Goal: Information Seeking & Learning: Check status

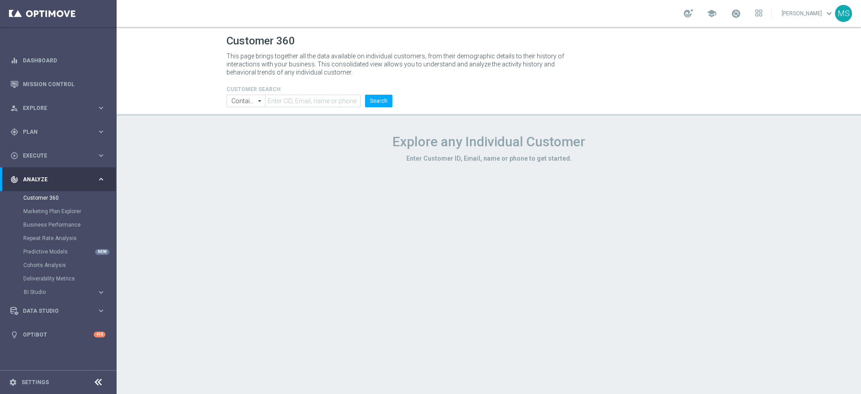
click at [698, 217] on div "Customer 360 This page brings together all the data available on individual cus…" at bounding box center [489, 210] width 745 height 367
click at [339, 97] on input "text" at bounding box center [313, 101] width 96 height 13
paste input "1535179"
type input "1535179"
click at [256, 100] on icon "arrow_drop_down" at bounding box center [260, 101] width 9 height 12
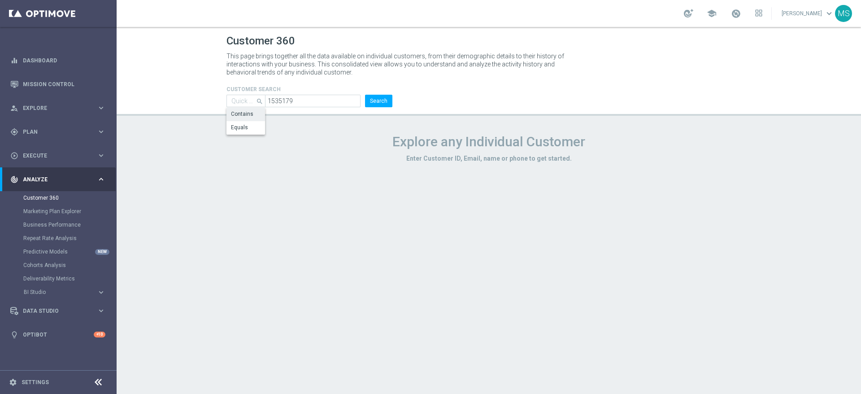
click at [254, 129] on div "Equals" at bounding box center [246, 127] width 39 height 13
type input "Equals"
click at [376, 98] on button "Search" at bounding box center [378, 101] width 27 height 13
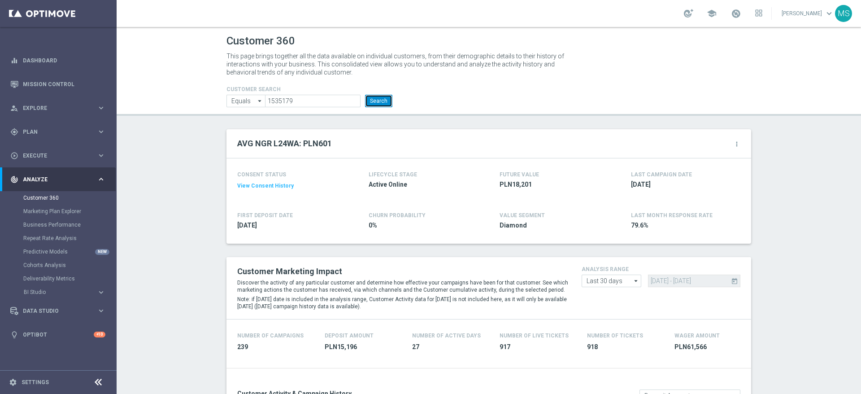
click at [371, 99] on button "Search" at bounding box center [378, 101] width 27 height 13
click at [384, 92] on form "CUSTOMER SEARCH Equals Equals arrow_drop_down Show Selected 0 of NaN Contains" at bounding box center [310, 96] width 166 height 21
click at [383, 97] on button "Search" at bounding box center [378, 101] width 27 height 13
click at [288, 100] on input "1535179" at bounding box center [313, 101] width 96 height 13
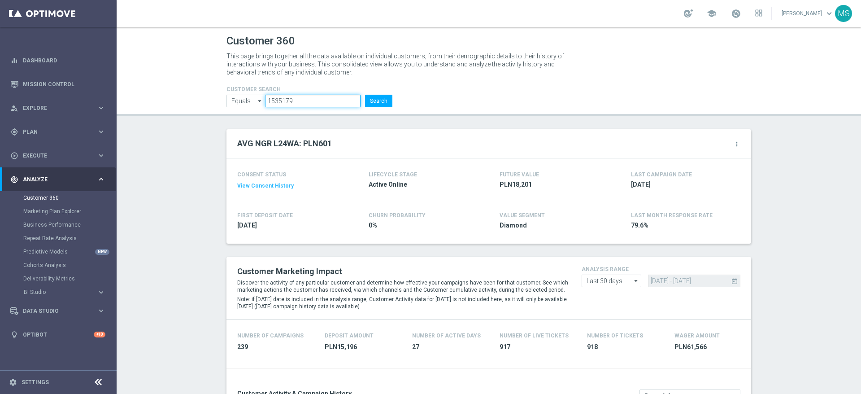
paste input "889983"
click at [376, 94] on form "CUSTOMER SEARCH Equals Equals arrow_drop_down Show Selected 0 of NaN Contains" at bounding box center [310, 96] width 166 height 21
click at [373, 101] on button "Search" at bounding box center [378, 101] width 27 height 13
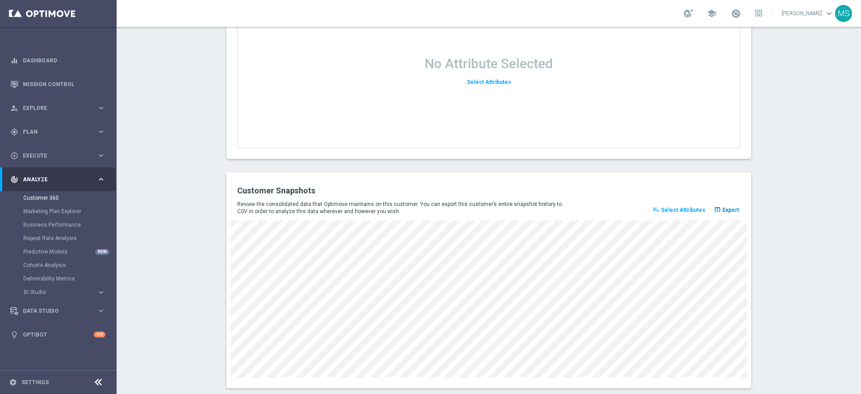
scroll to position [1166, 0]
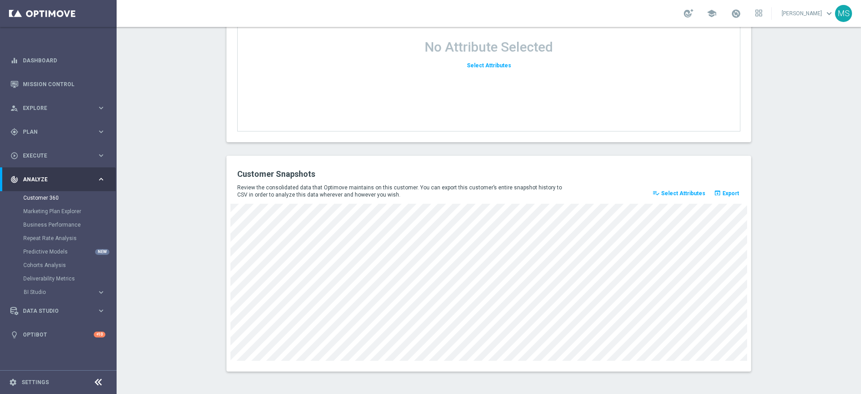
click at [741, 352] on div "Customer Snapshots Review the consolidated data that Optimove maintains on this…" at bounding box center [489, 264] width 525 height 216
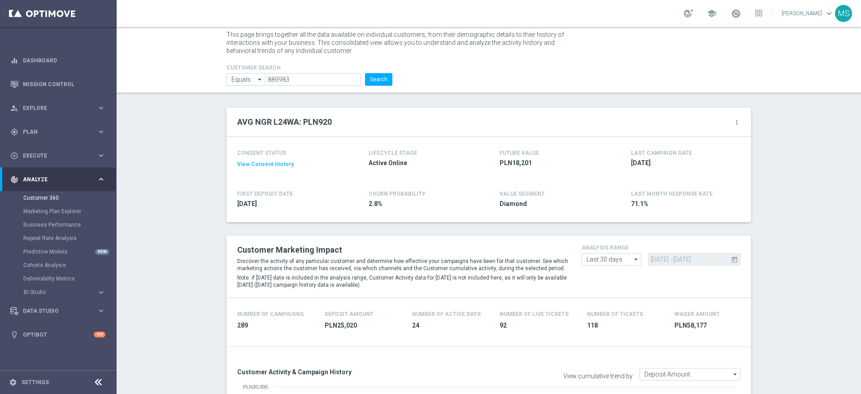
scroll to position [0, 0]
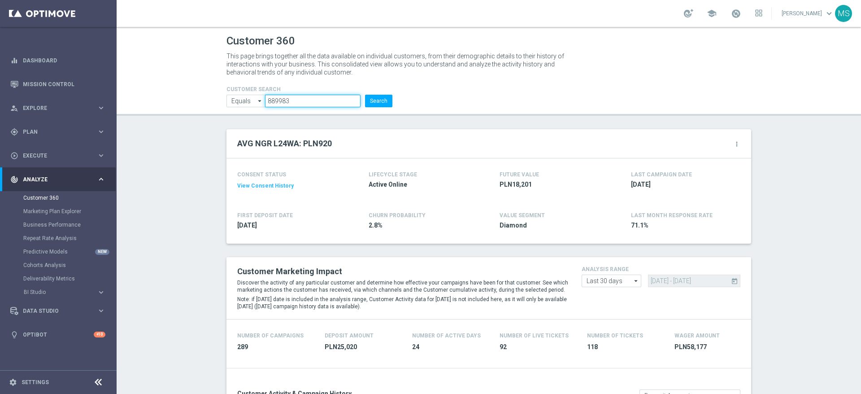
click at [319, 99] on input "889983" at bounding box center [313, 101] width 96 height 13
click at [319, 100] on input "889983" at bounding box center [313, 101] width 96 height 13
paste input "1250120"
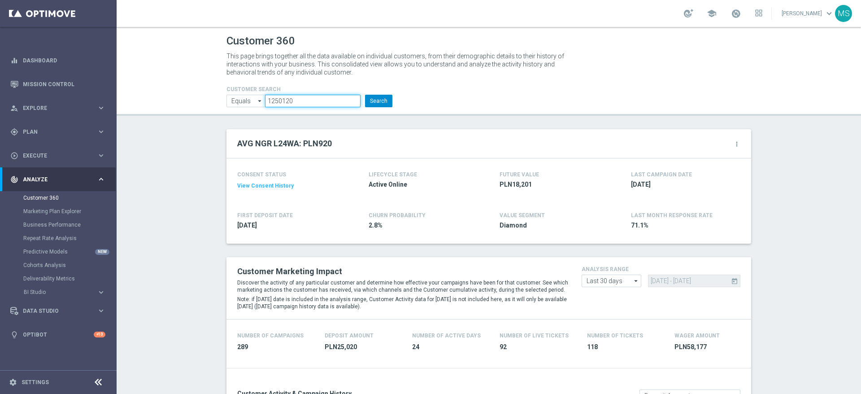
type input "1250120"
click at [383, 101] on button "Search" at bounding box center [378, 101] width 27 height 13
click at [379, 98] on button "Search" at bounding box center [378, 101] width 27 height 13
click at [386, 98] on button "Search" at bounding box center [378, 101] width 27 height 13
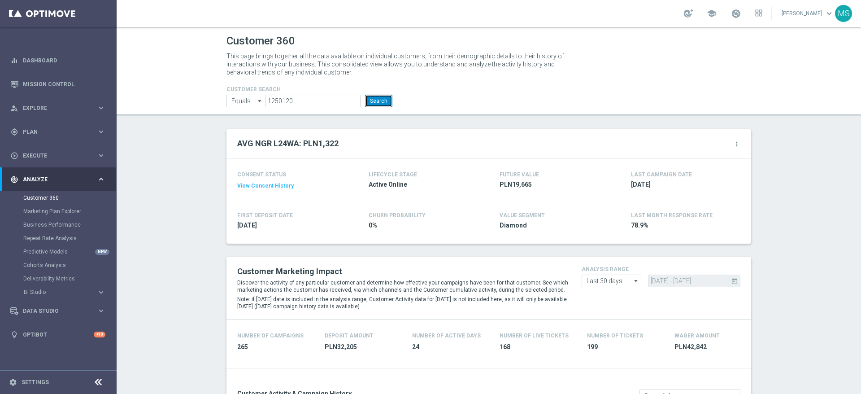
click at [385, 98] on button "Search" at bounding box center [378, 101] width 27 height 13
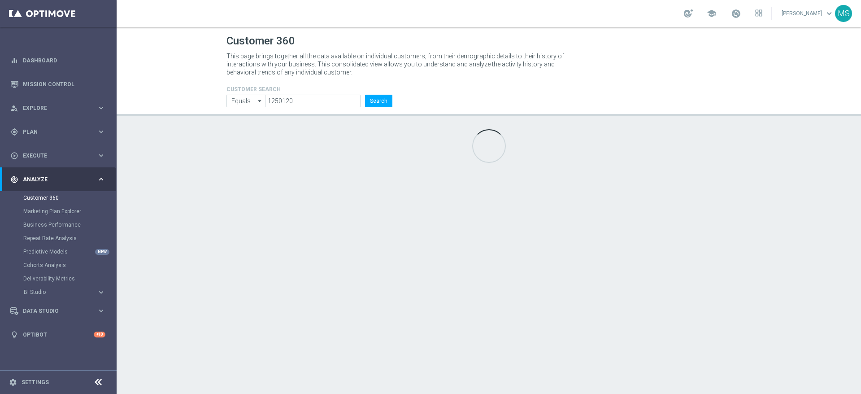
click at [394, 99] on li "Search" at bounding box center [379, 101] width 32 height 13
drag, startPoint x: 387, startPoint y: 100, endPoint x: 395, endPoint y: 104, distance: 9.2
click at [386, 100] on button "Search" at bounding box center [378, 101] width 27 height 13
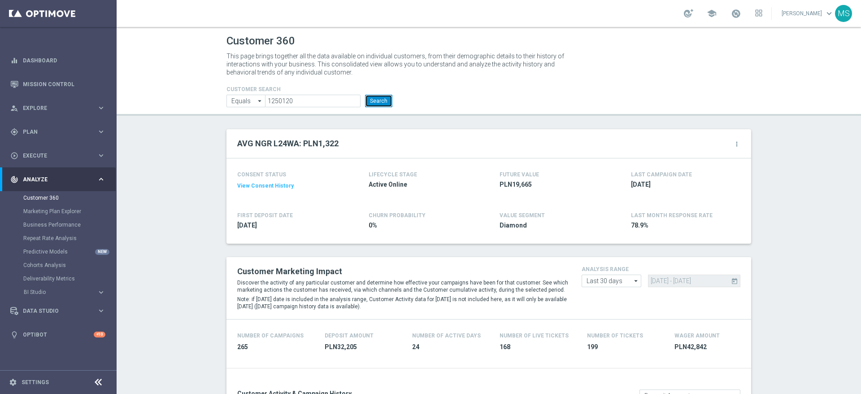
click at [379, 99] on button "Search" at bounding box center [378, 101] width 27 height 13
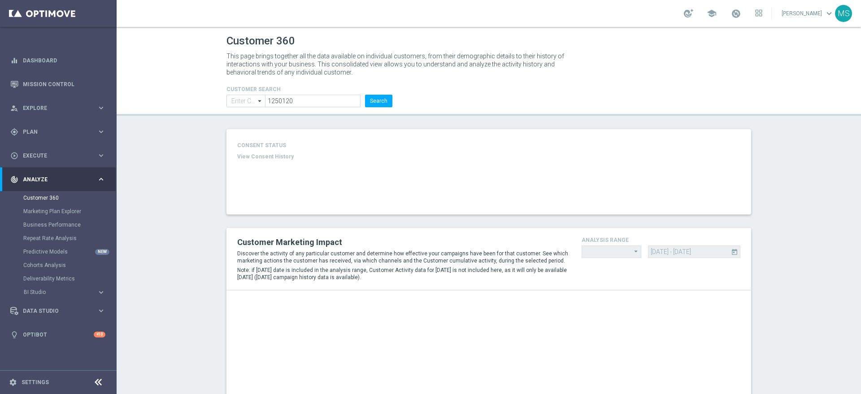
type input "Equals"
type input "Last 30 days"
type input "Deposit Amount"
type input "Last 30 days"
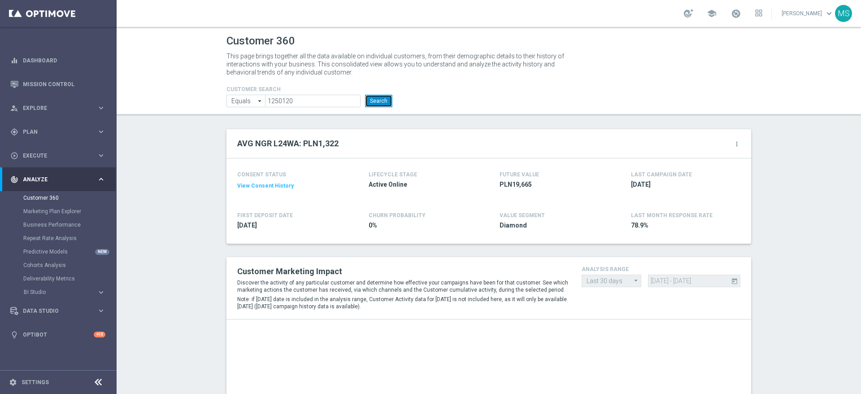
click at [381, 103] on button "Search" at bounding box center [378, 101] width 27 height 13
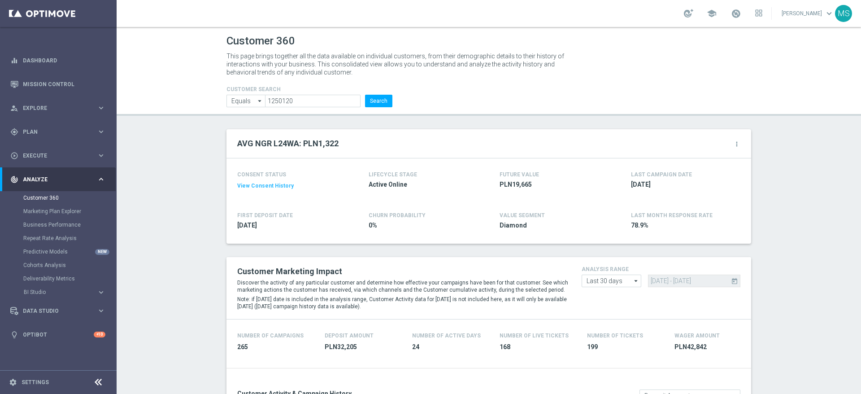
click at [369, 107] on header "Customer 360 This page brings together all the data available on individual cus…" at bounding box center [489, 71] width 745 height 89
click at [376, 103] on button "Search" at bounding box center [378, 101] width 27 height 13
click at [372, 100] on button "Search" at bounding box center [378, 101] width 27 height 13
drag, startPoint x: 373, startPoint y: 91, endPoint x: 374, endPoint y: 102, distance: 11.3
click at [374, 91] on h4 "CUSTOMER SEARCH" at bounding box center [310, 89] width 166 height 6
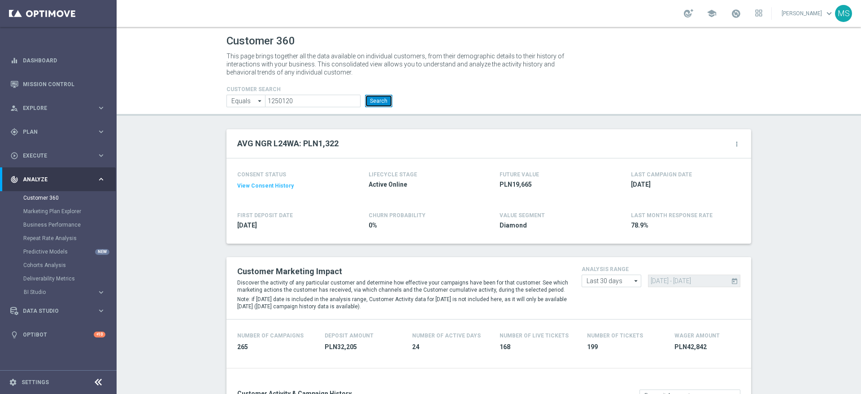
click at [374, 103] on button "Search" at bounding box center [378, 101] width 27 height 13
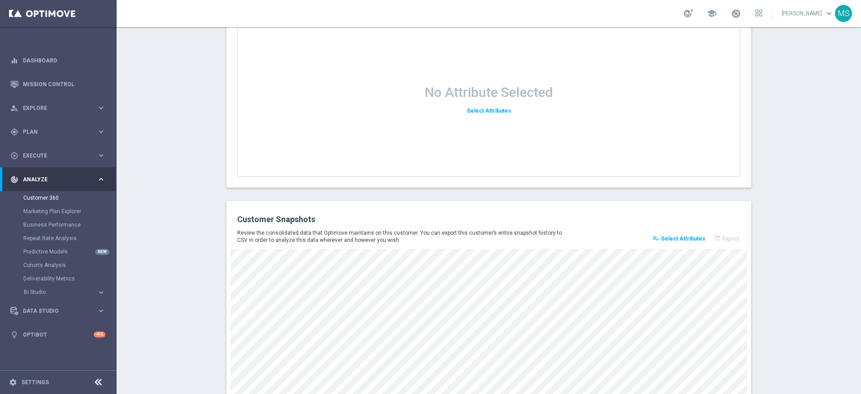
scroll to position [1098, 0]
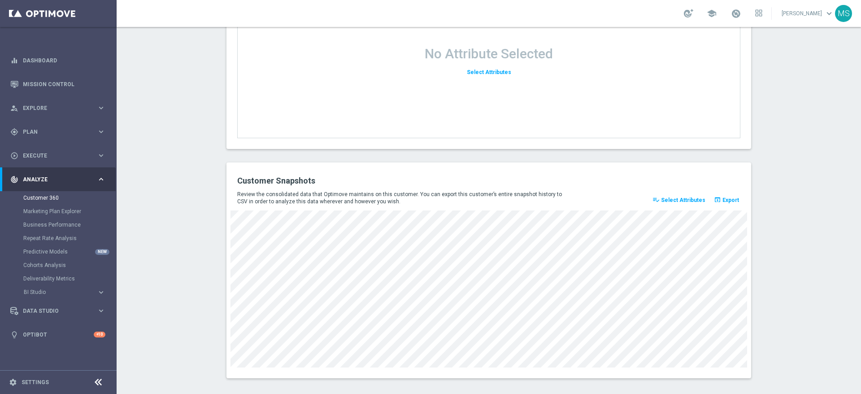
scroll to position [1166, 0]
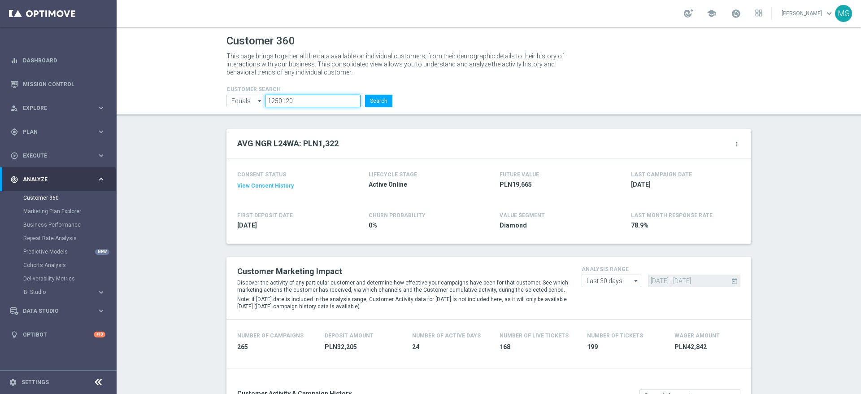
click at [315, 103] on input "1250120" at bounding box center [313, 101] width 96 height 13
paste input "2085911"
type input "2085911"
click at [373, 107] on header "Customer 360 This page brings together all the data available on individual cus…" at bounding box center [489, 71] width 745 height 89
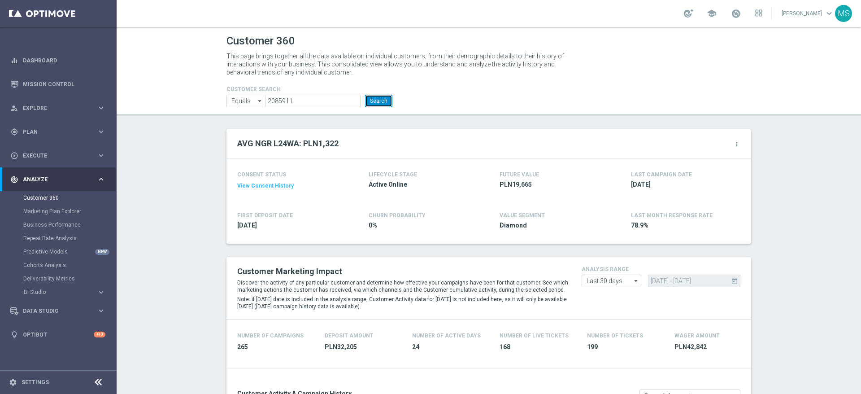
click at [373, 106] on button "Search" at bounding box center [378, 101] width 27 height 13
click at [376, 99] on button "Search" at bounding box center [378, 101] width 27 height 13
click at [326, 108] on header "Customer 360 This page brings together all the data available on individual cus…" at bounding box center [489, 71] width 745 height 89
click at [326, 107] on input "2085911" at bounding box center [313, 101] width 96 height 13
click at [323, 103] on input "2085911" at bounding box center [313, 101] width 96 height 13
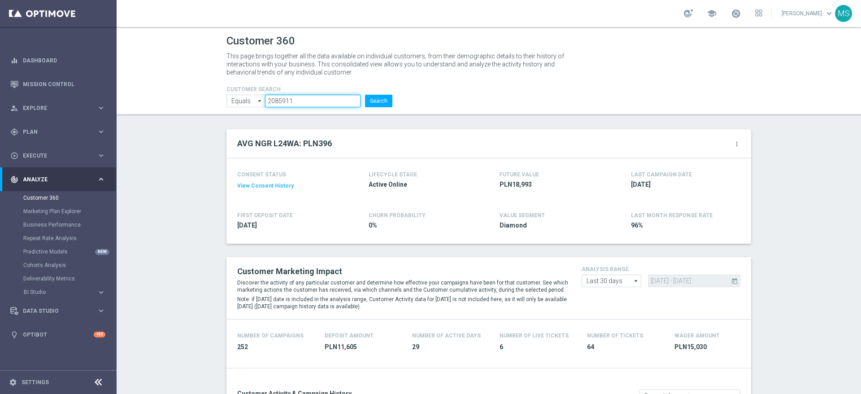
click at [323, 104] on input "2085911" at bounding box center [313, 101] width 96 height 13
paste input "1039409"
click at [341, 101] on input "20859111039409" at bounding box center [313, 101] width 96 height 13
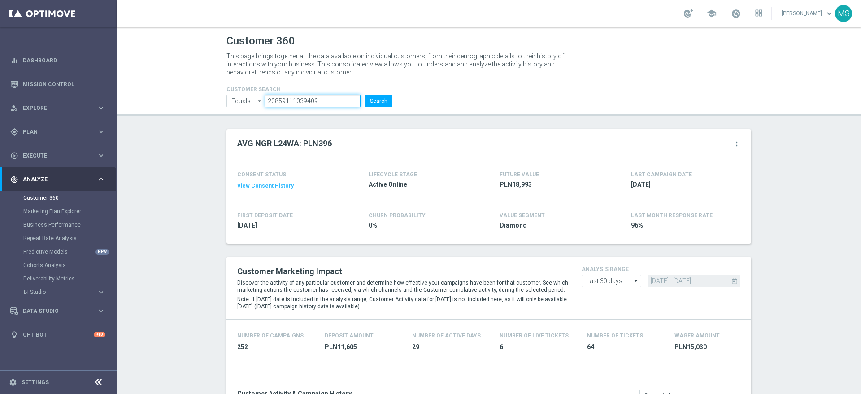
paste input "text"
type input "1039409"
click at [391, 107] on header "Customer 360 This page brings together all the data available on individual cus…" at bounding box center [489, 71] width 745 height 89
click at [379, 106] on button "Search" at bounding box center [378, 101] width 27 height 13
click at [373, 100] on button "Search" at bounding box center [378, 101] width 27 height 13
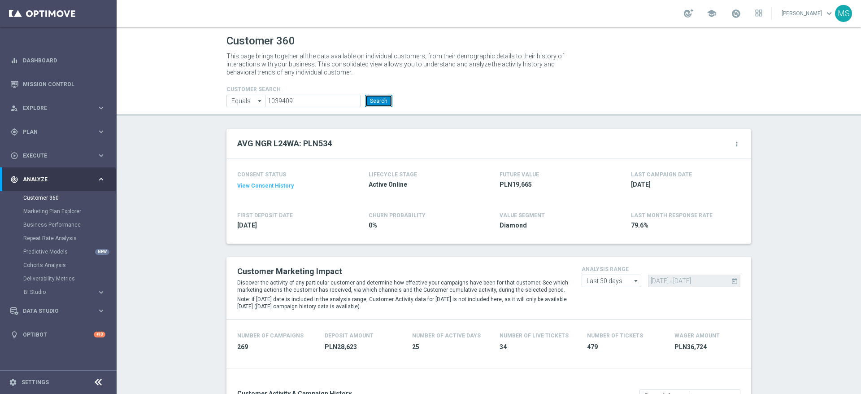
click at [371, 106] on button "Search" at bounding box center [378, 101] width 27 height 13
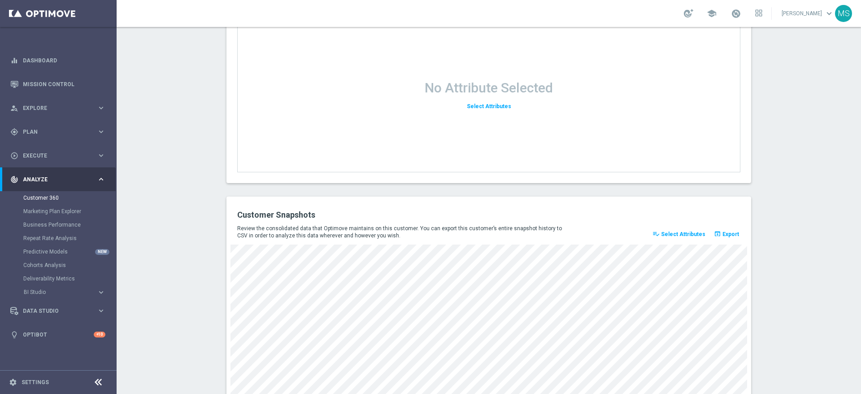
scroll to position [1166, 0]
